Goal: Obtain resource: Download file/media

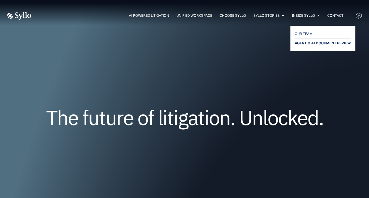
click at [313, 43] on span "AGENTIC AI DOCUMENT REVIEW" at bounding box center [323, 43] width 56 height 7
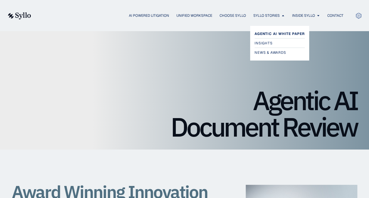
click at [267, 34] on span "Agentic AI White Paper" at bounding box center [280, 33] width 50 height 7
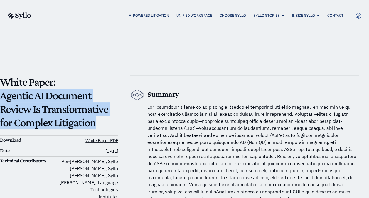
drag, startPoint x: 95, startPoint y: 124, endPoint x: -1, endPoint y: 94, distance: 100.7
copy p "Agentic AI Document Review Is Transformative for Complex Litigation"
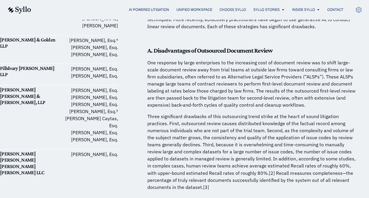
scroll to position [411, 0]
